Goal: Information Seeking & Learning: Learn about a topic

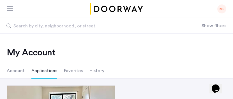
click at [27, 27] on span "Search by city, neighborhood, or street." at bounding box center [93, 26] width 161 height 7
click at [27, 27] on input "Search by city, neighborhood, or street." at bounding box center [101, 25] width 202 height 15
click at [13, 13] on div at bounding box center [12, 8] width 10 height 9
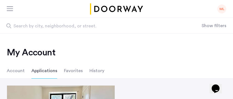
click at [129, 8] on img "Cazamio logo" at bounding box center [116, 8] width 55 height 11
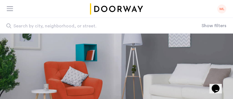
click at [79, 32] on input "Search by city, neighborhood, or street." at bounding box center [101, 25] width 202 height 15
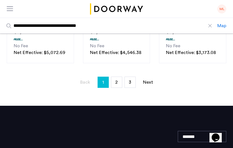
scroll to position [533, 0]
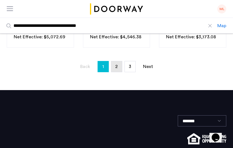
click at [117, 67] on span "2" at bounding box center [116, 67] width 3 height 4
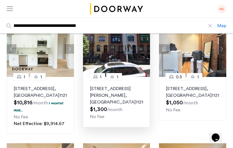
scroll to position [168, 0]
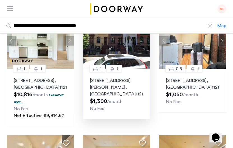
click at [129, 58] on img at bounding box center [116, 41] width 67 height 56
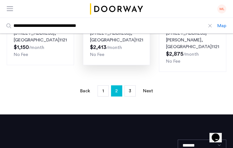
scroll to position [449, 0]
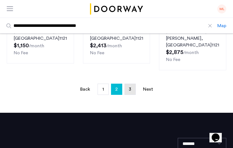
click at [132, 95] on link "page 3" at bounding box center [130, 89] width 11 height 11
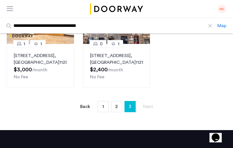
scroll to position [449, 0]
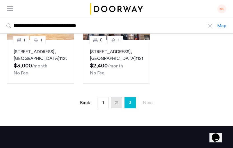
click at [113, 98] on link "page 2" at bounding box center [116, 103] width 11 height 11
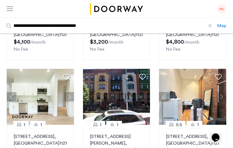
scroll to position [140, 0]
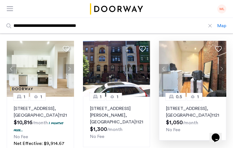
click at [180, 99] on p "1088 Bedford Avenue, Unit 1SR, Brooklyn , NY 11216" at bounding box center [192, 112] width 53 height 13
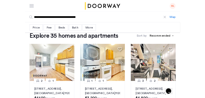
scroll to position [0, 0]
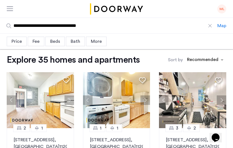
click at [126, 25] on input "**********" at bounding box center [108, 25] width 217 height 15
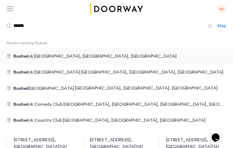
type input "**********"
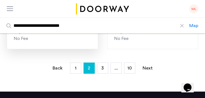
scroll to position [702, 0]
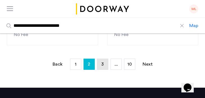
click at [102, 62] on span "3" at bounding box center [102, 64] width 3 height 4
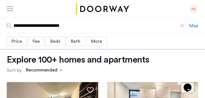
click at [74, 43] on div "Bath" at bounding box center [75, 42] width 19 height 10
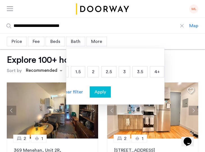
scroll to position [0, 46]
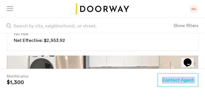
scroll to position [977, 0]
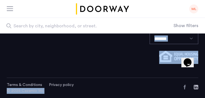
drag, startPoint x: 99, startPoint y: 98, endPoint x: 96, endPoint y: 164, distance: 66.0
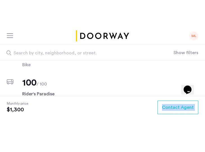
scroll to position [388, 0]
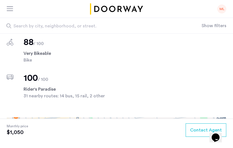
scroll to position [505, 0]
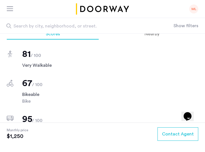
scroll to position [421, 0]
